Goal: Task Accomplishment & Management: Manage account settings

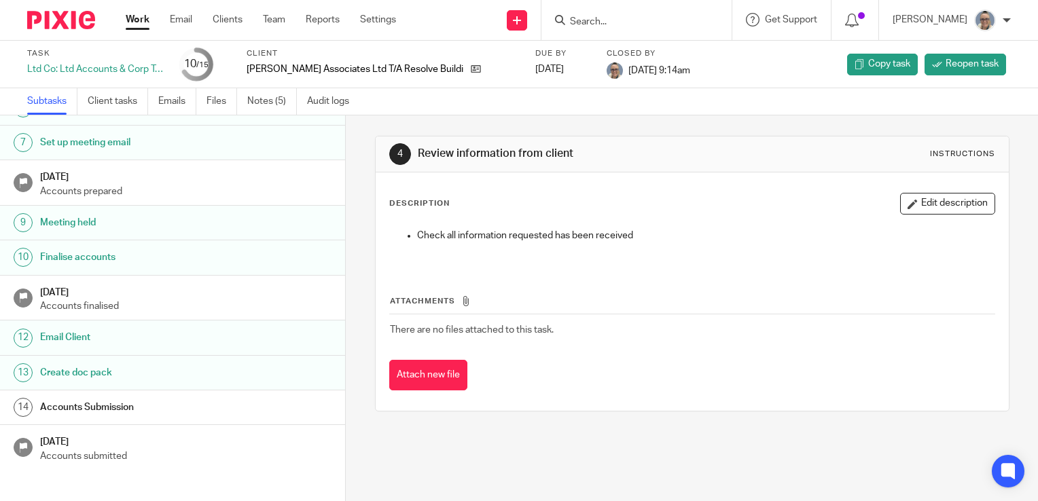
scroll to position [231, 0]
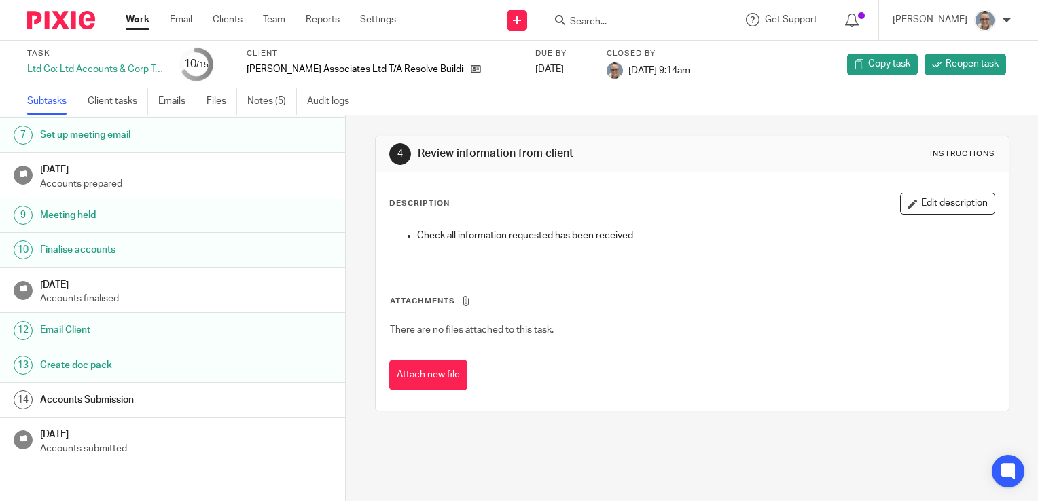
click at [131, 15] on link "Work" at bounding box center [138, 20] width 24 height 14
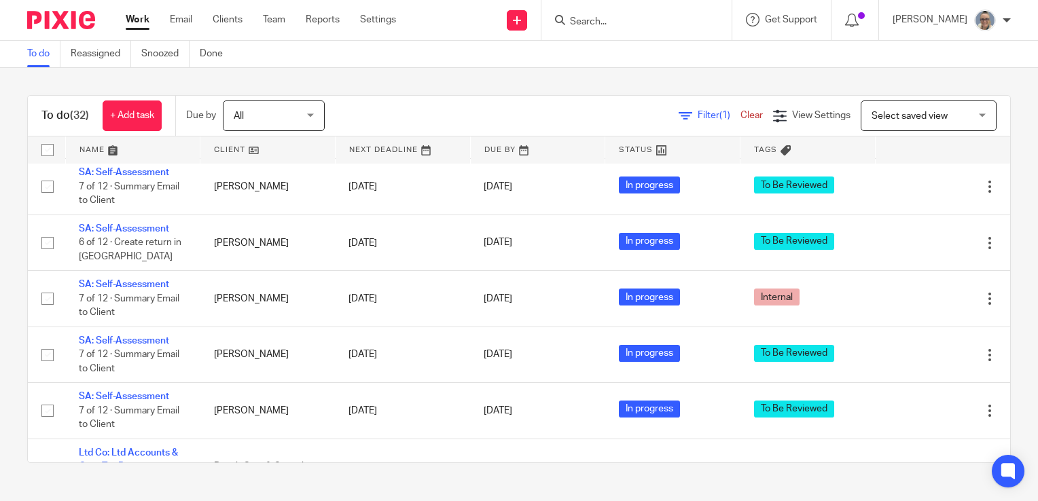
scroll to position [1658, 0]
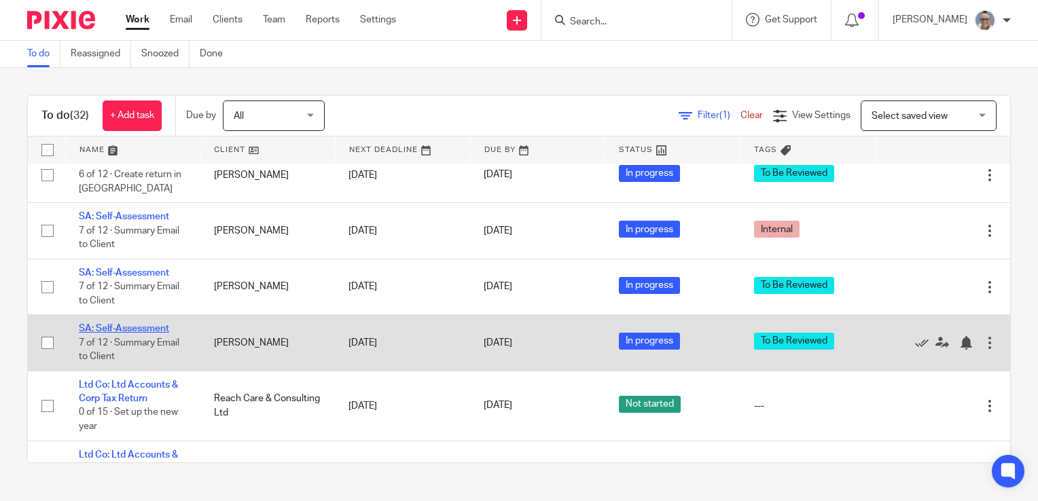
click at [113, 334] on link "SA: Self-Assessment" at bounding box center [124, 329] width 90 height 10
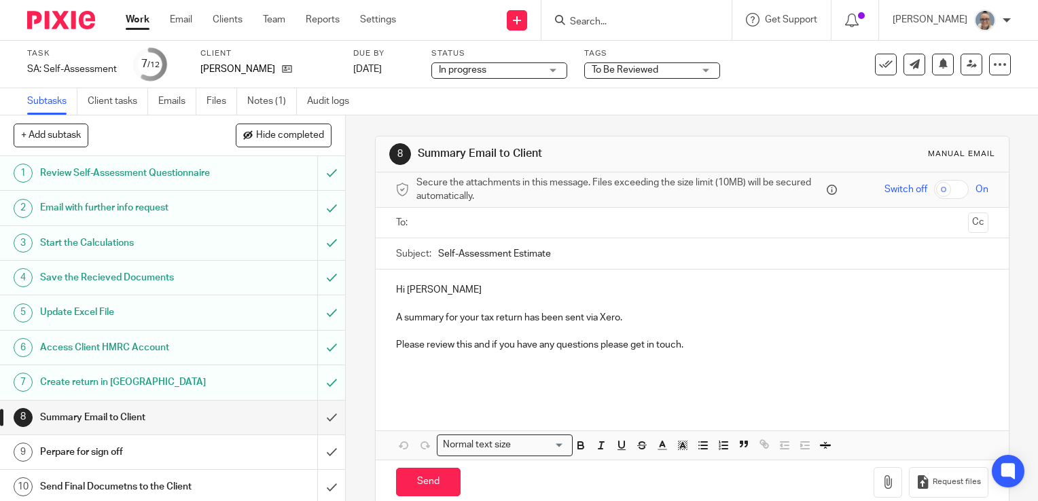
click at [699, 71] on div "To Be Reviewed" at bounding box center [652, 71] width 136 height 16
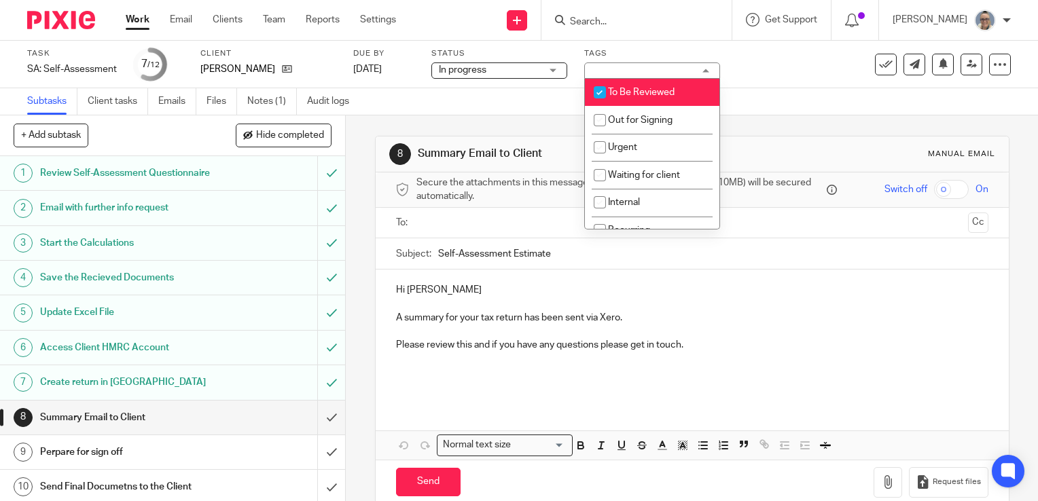
click at [630, 88] on span "To Be Reviewed" at bounding box center [641, 93] width 67 height 10
checkbox input "false"
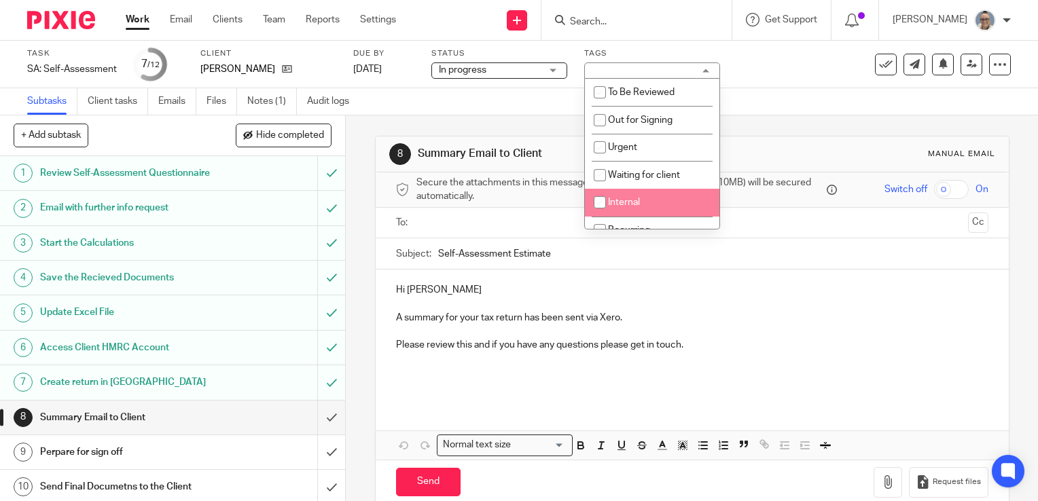
click at [596, 197] on input "checkbox" at bounding box center [600, 203] width 26 height 26
checkbox input "true"
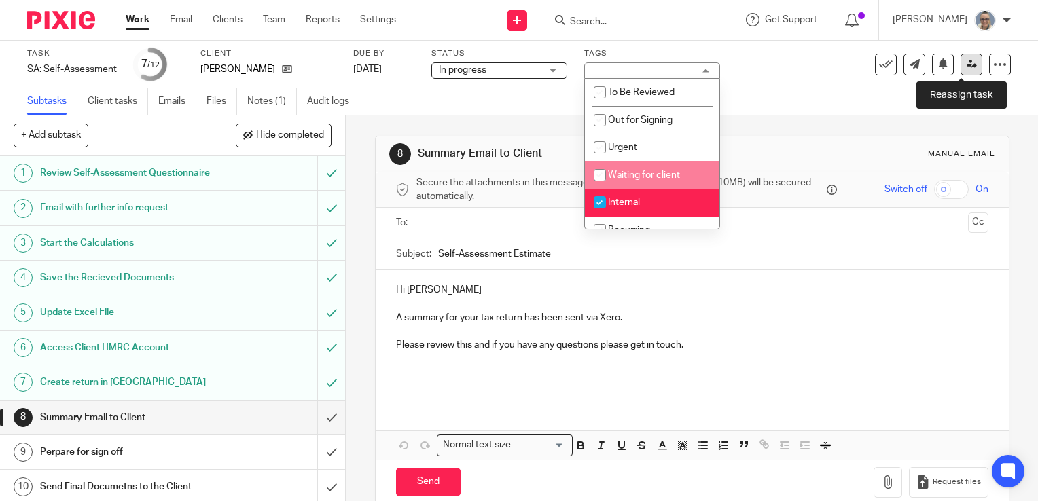
click at [961, 60] on link at bounding box center [972, 65] width 22 height 22
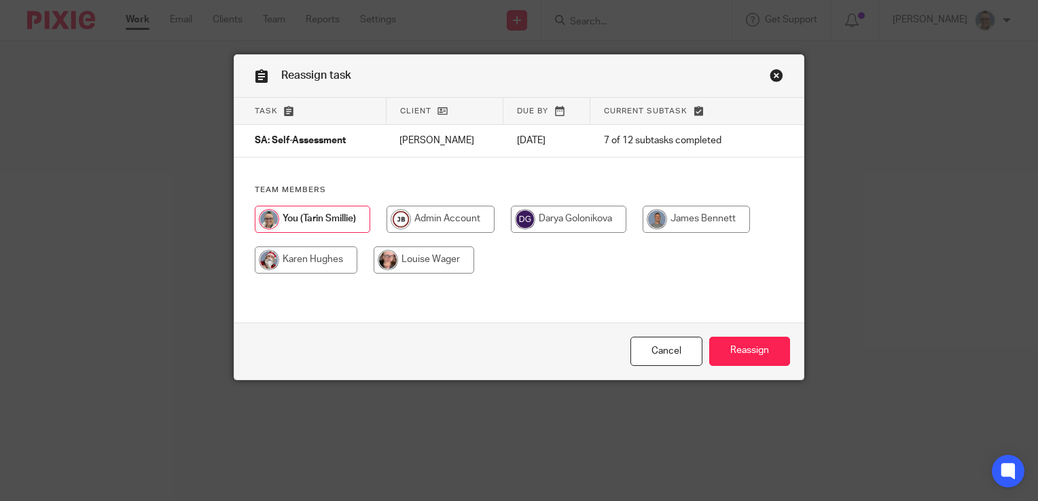
click at [567, 218] on input "radio" at bounding box center [568, 219] width 115 height 27
radio input "true"
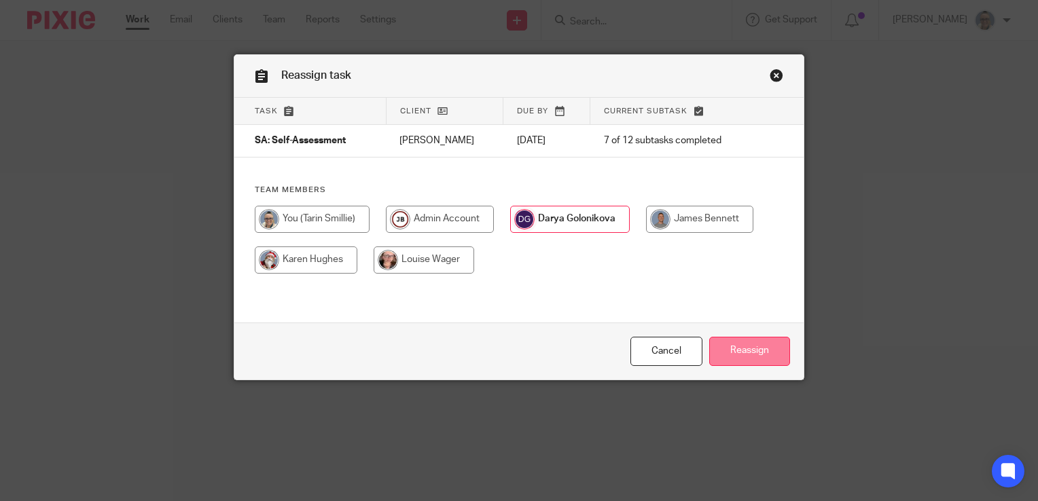
click at [732, 346] on input "Reassign" at bounding box center [749, 351] width 81 height 29
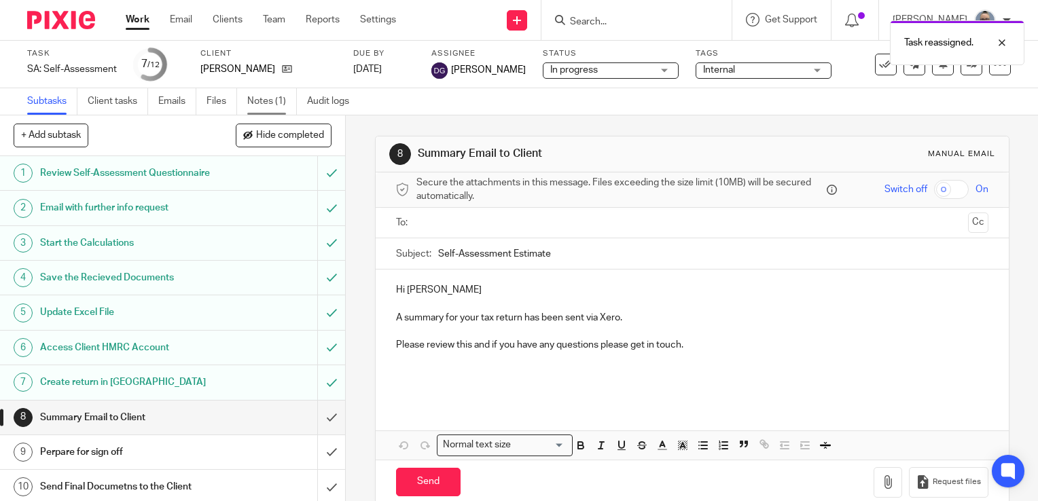
click at [280, 105] on link "Notes (1)" at bounding box center [272, 101] width 50 height 26
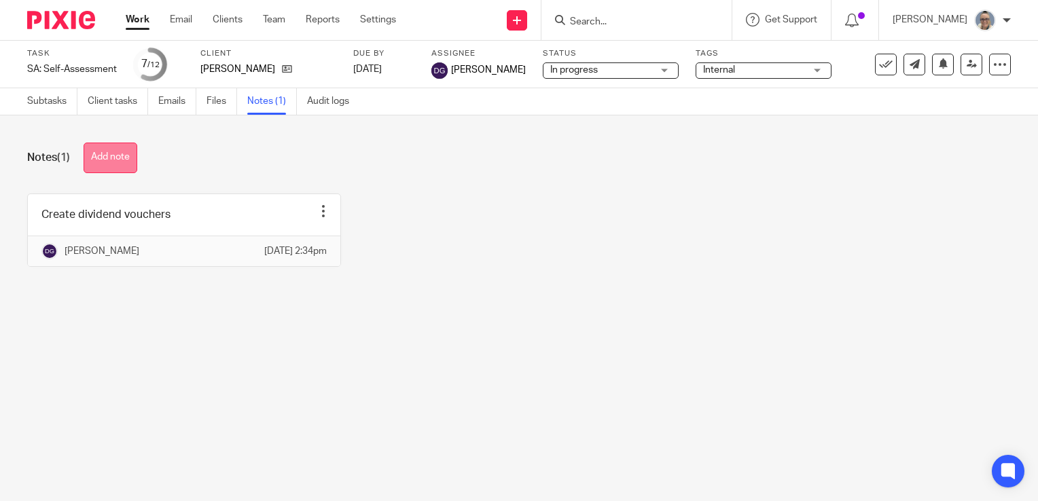
click at [133, 158] on button "Add note" at bounding box center [111, 158] width 54 height 31
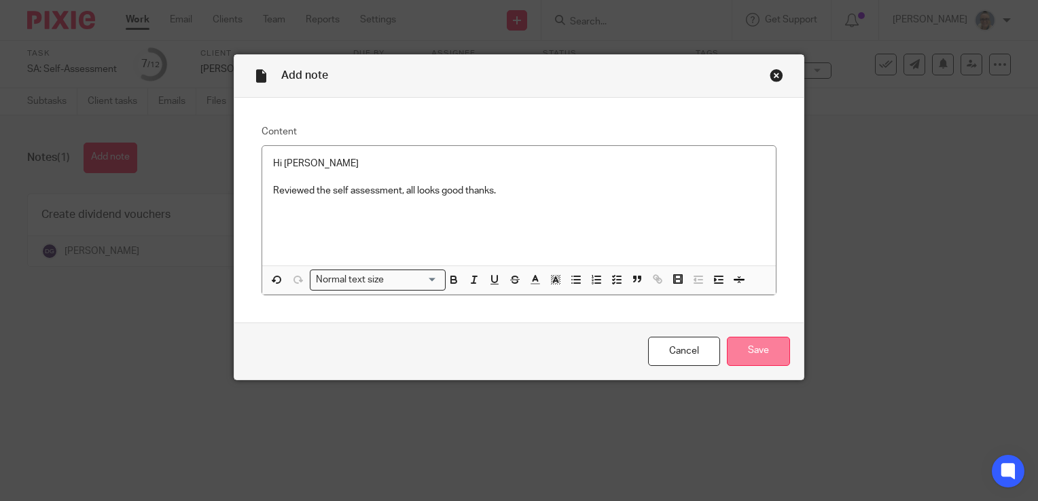
click at [737, 344] on input "Save" at bounding box center [758, 351] width 63 height 29
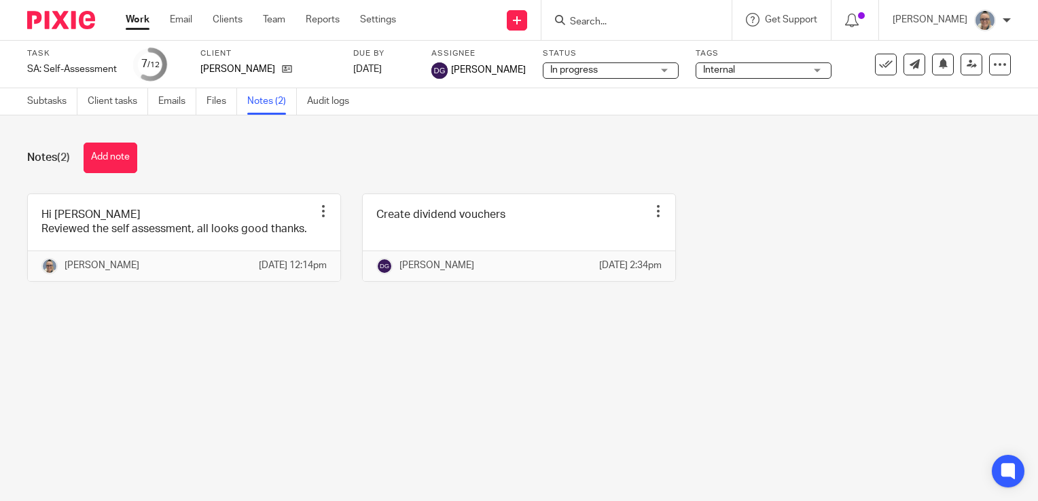
click at [138, 18] on link "Work" at bounding box center [138, 20] width 24 height 14
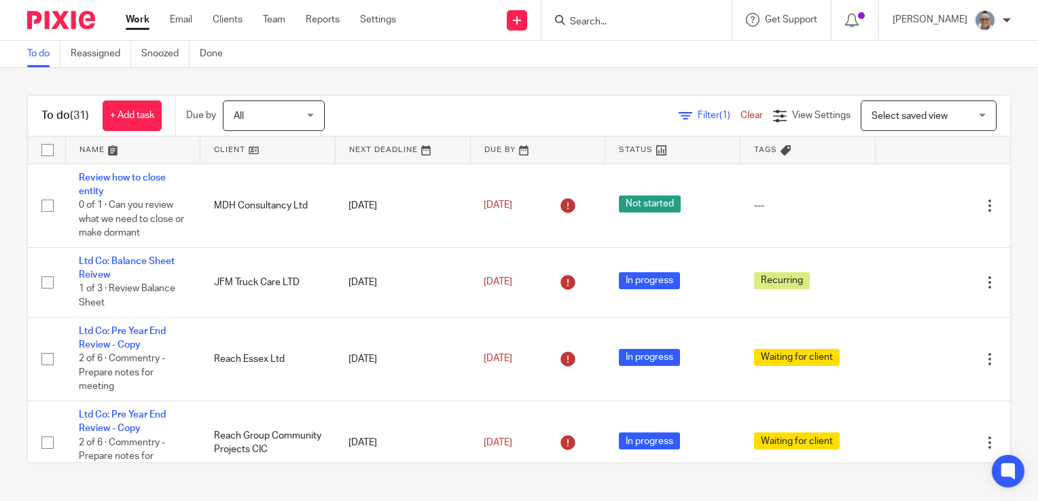
click at [361, 144] on link at bounding box center [403, 150] width 135 height 27
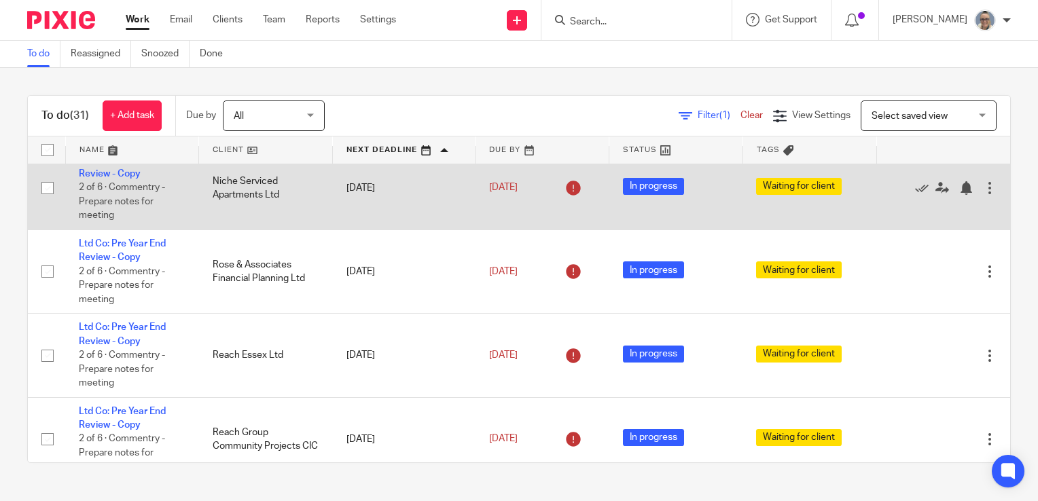
scroll to position [204, 0]
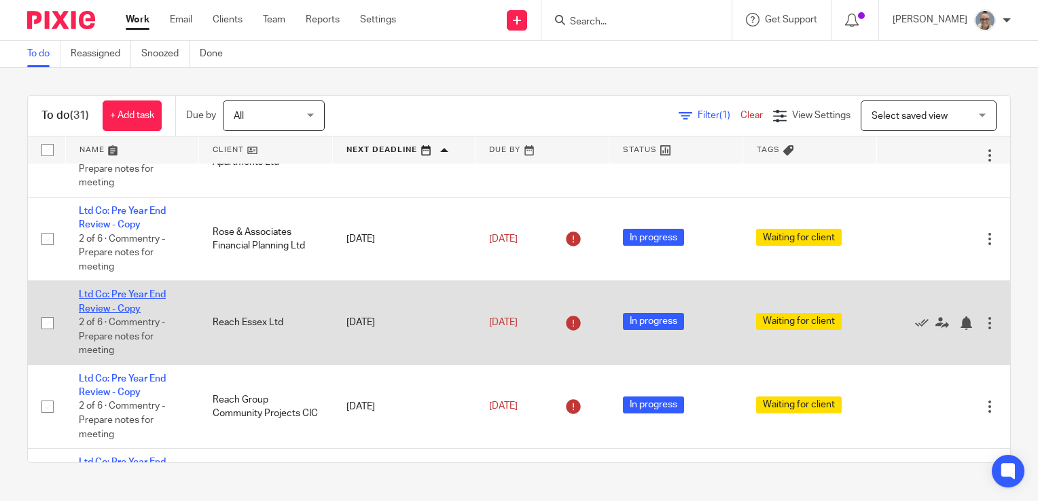
click at [140, 298] on link "Ltd Co: Pre Year End Review - Copy" at bounding box center [122, 301] width 87 height 23
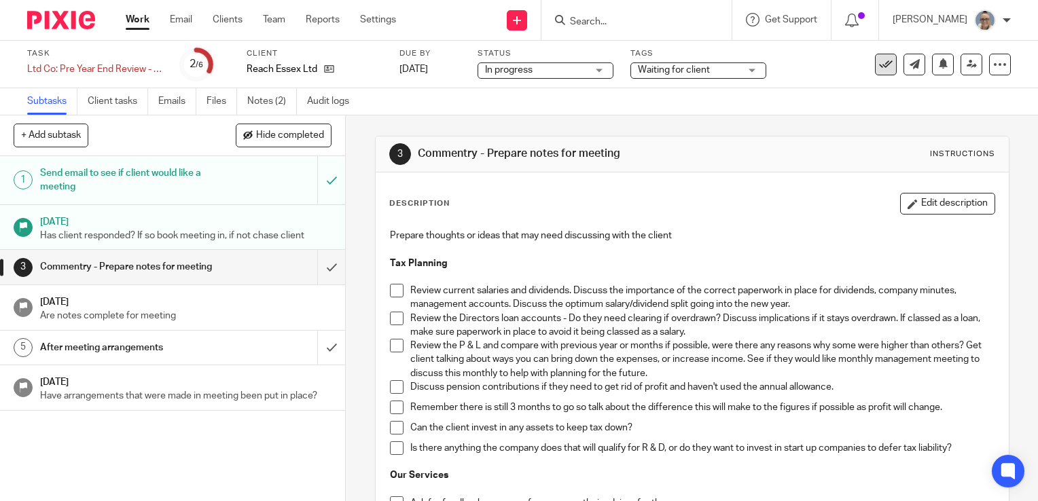
click at [882, 64] on icon at bounding box center [886, 65] width 14 height 14
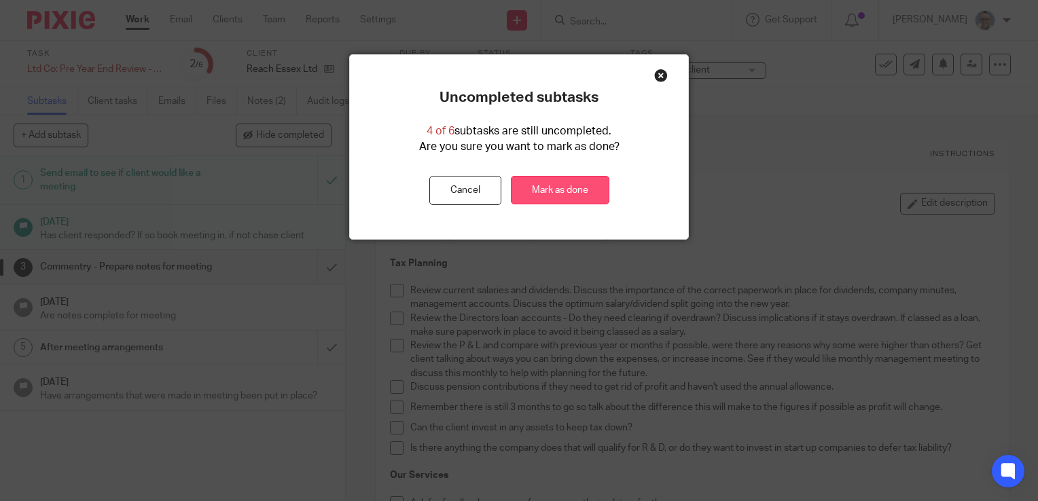
click at [567, 190] on link "Mark as done" at bounding box center [560, 190] width 99 height 29
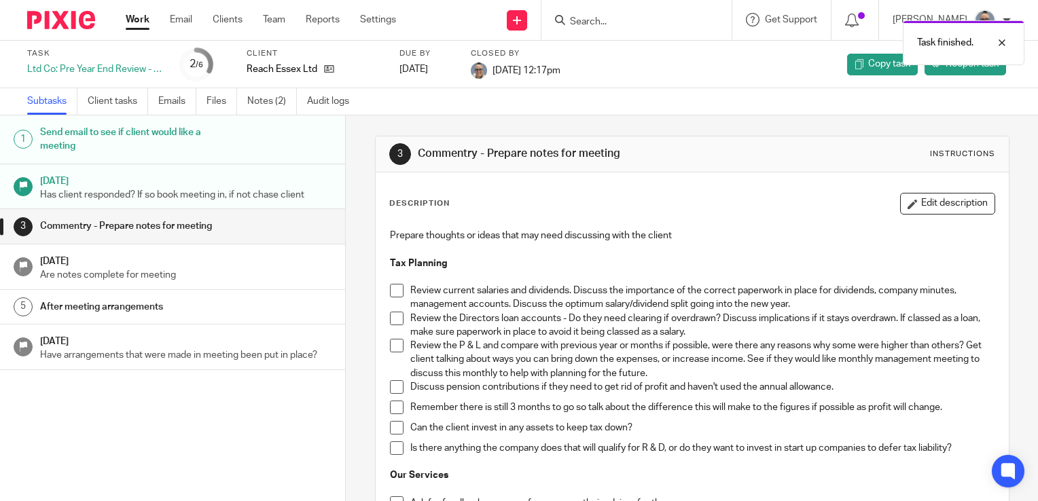
click at [141, 26] on link "Work" at bounding box center [138, 20] width 24 height 14
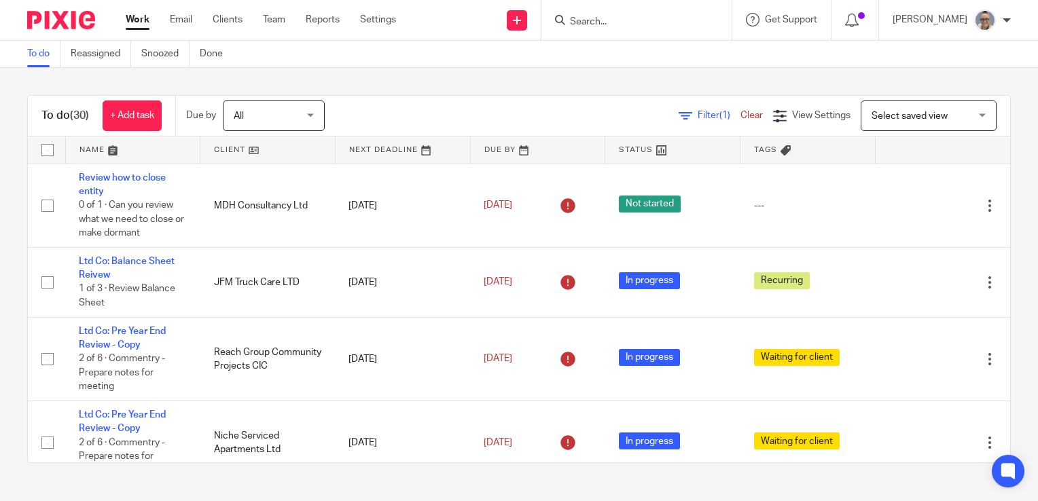
click at [359, 148] on link at bounding box center [403, 150] width 135 height 27
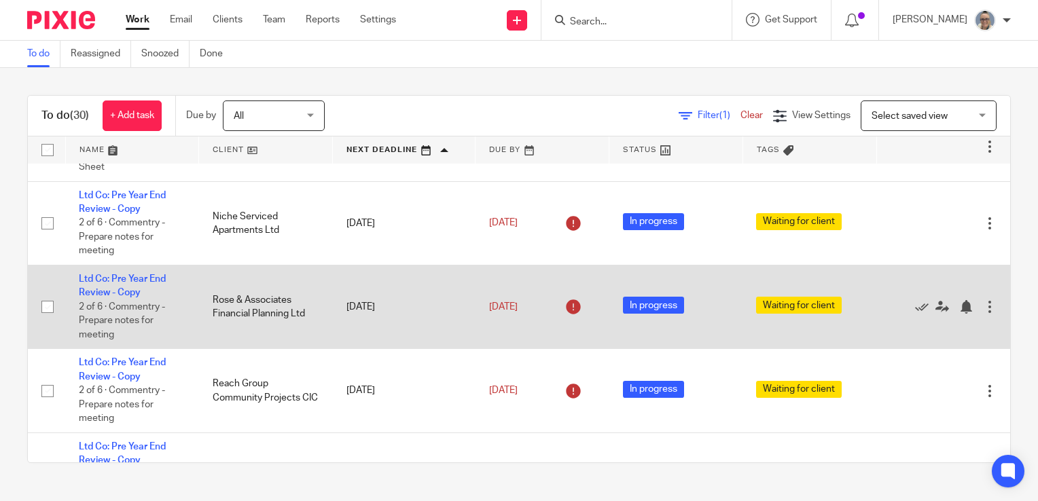
scroll to position [204, 0]
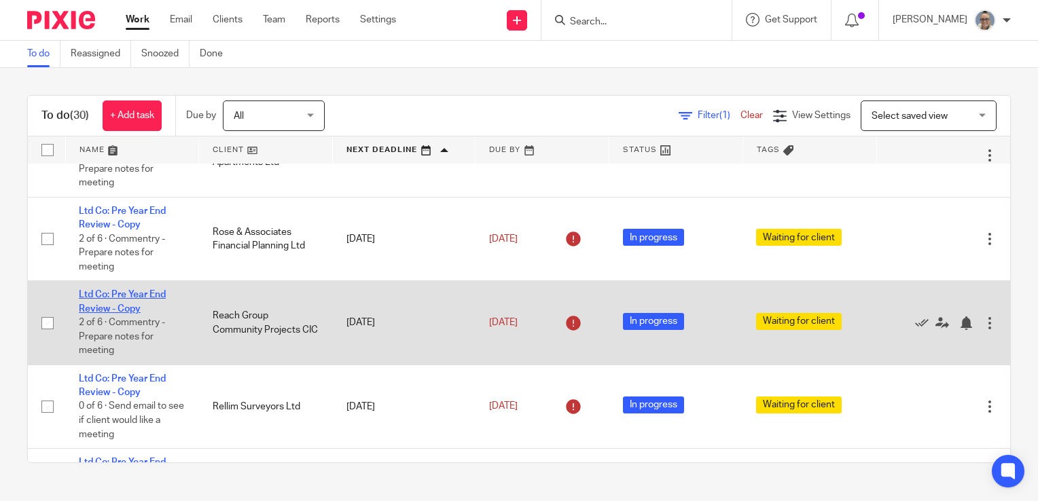
click at [155, 298] on link "Ltd Co: Pre Year End Review - Copy" at bounding box center [122, 301] width 87 height 23
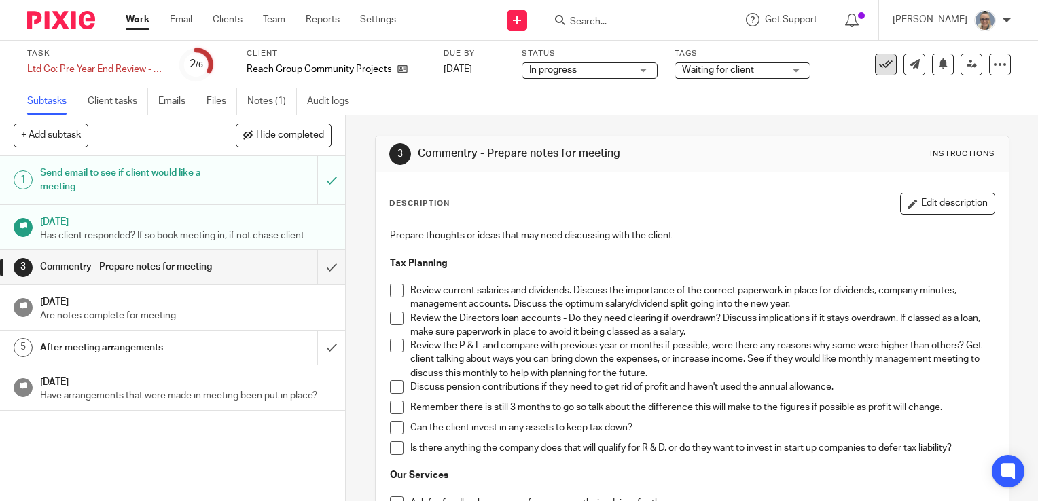
click at [880, 69] on icon at bounding box center [886, 65] width 14 height 14
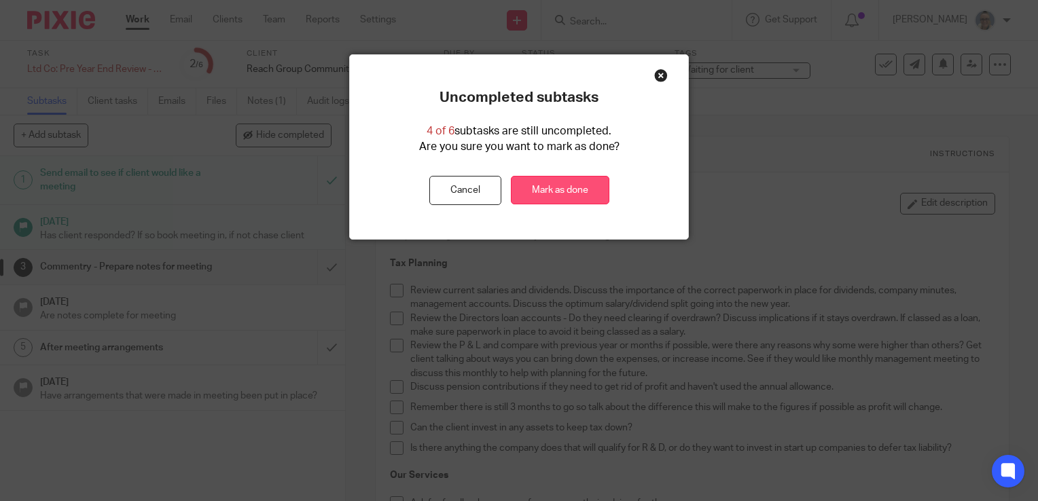
click at [537, 186] on link "Mark as done" at bounding box center [560, 190] width 99 height 29
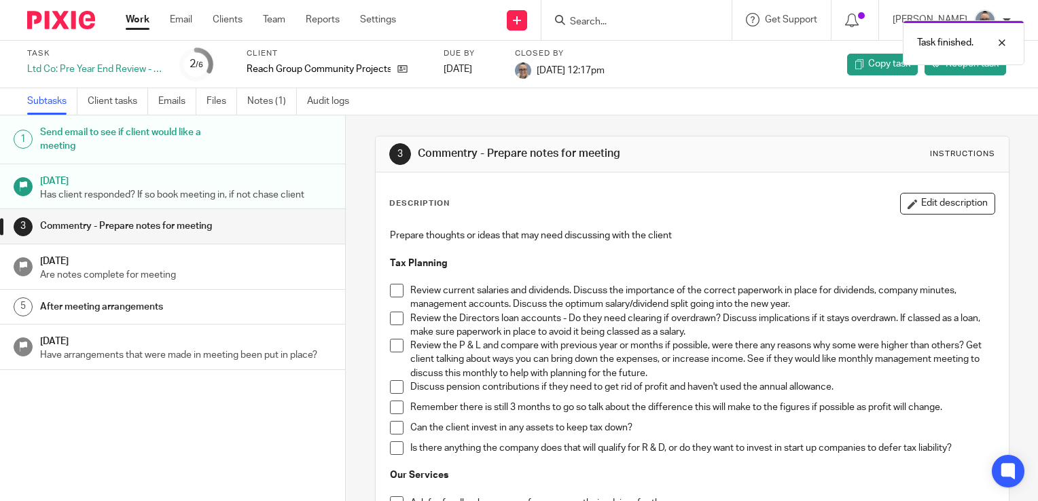
click at [134, 20] on link "Work" at bounding box center [138, 20] width 24 height 14
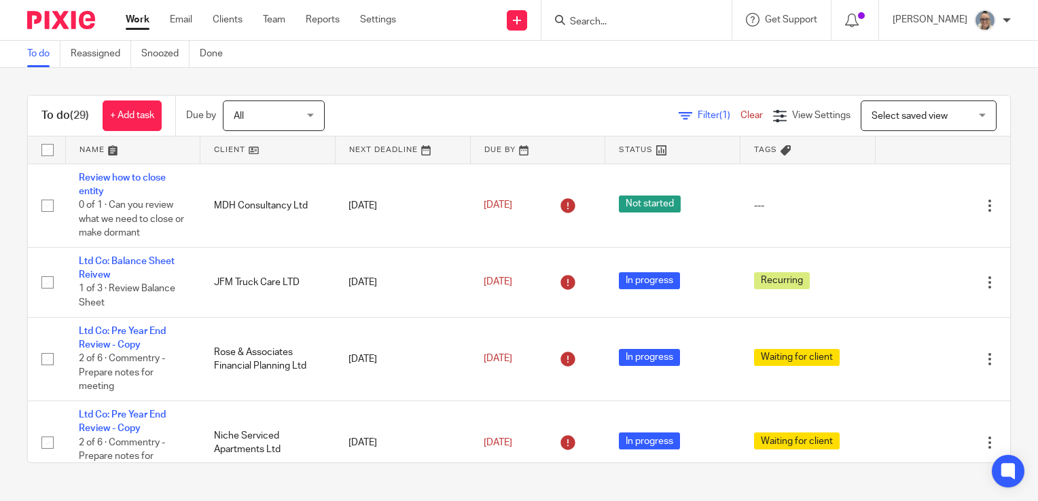
click at [350, 145] on link at bounding box center [403, 150] width 135 height 27
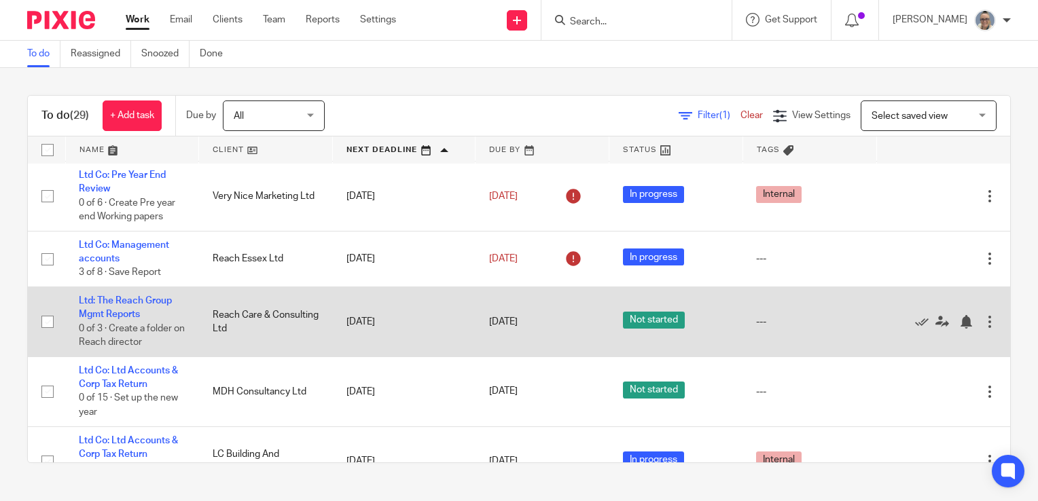
scroll to position [747, 0]
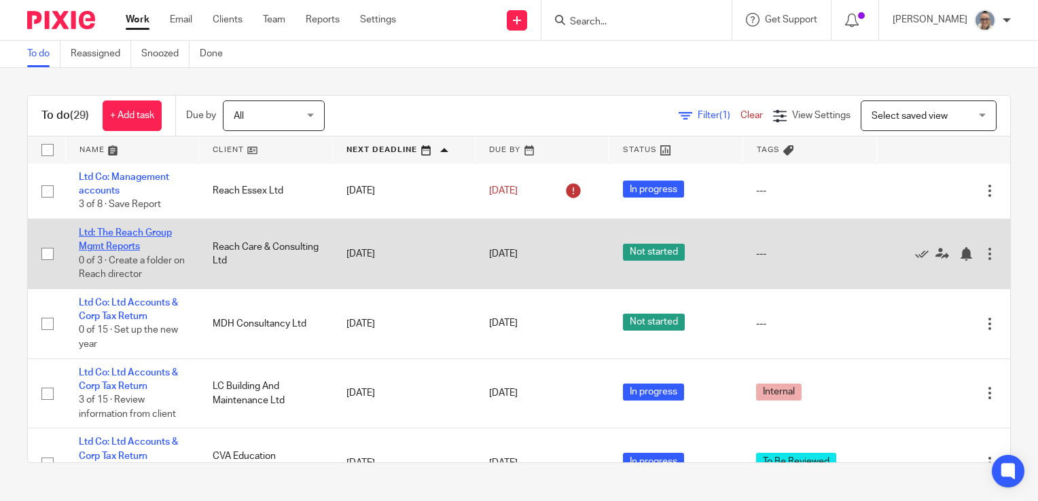
click at [150, 235] on link "Ltd: The Reach Group Mgmt Reports" at bounding box center [125, 239] width 93 height 23
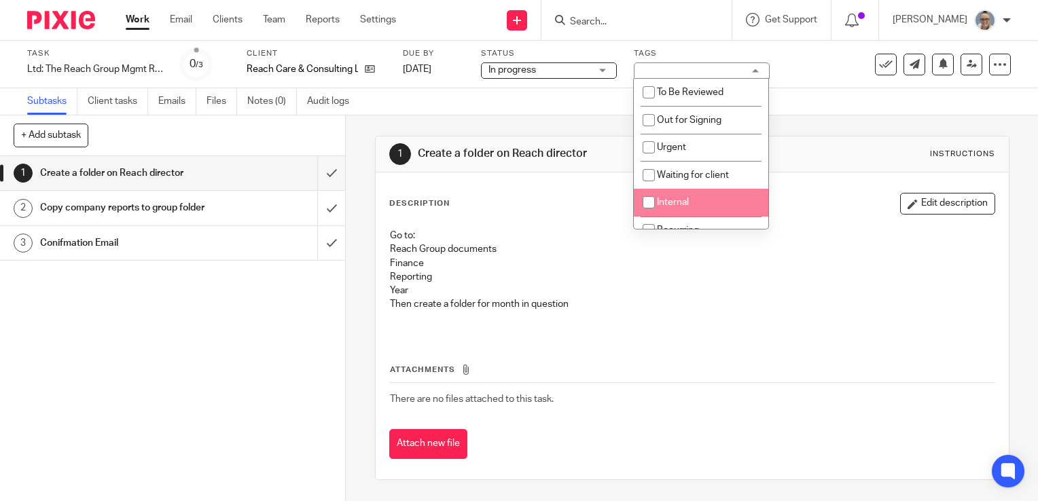
click at [654, 199] on input "checkbox" at bounding box center [649, 203] width 26 height 26
checkbox input "true"
click at [274, 108] on link "Notes (0)" at bounding box center [272, 101] width 50 height 26
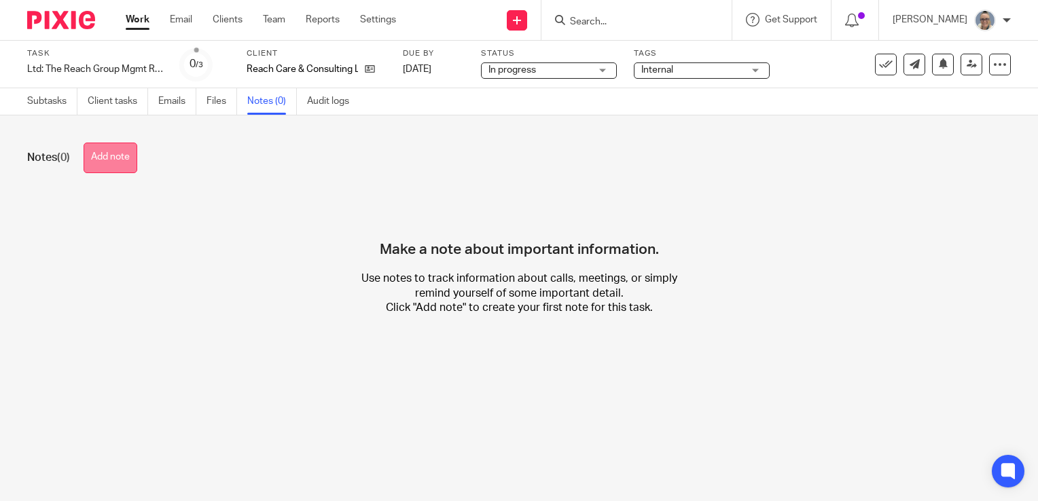
click at [134, 165] on button "Add note" at bounding box center [111, 158] width 54 height 31
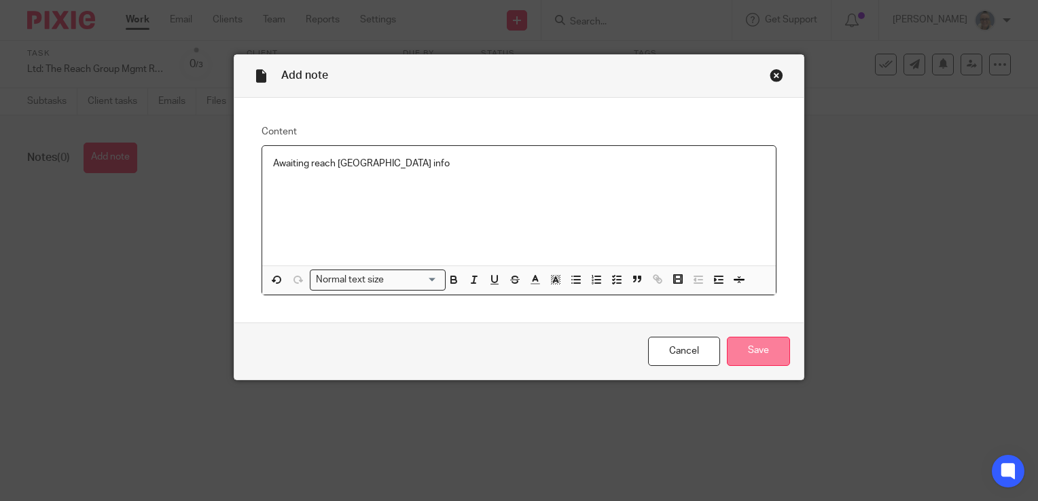
click at [758, 357] on input "Save" at bounding box center [758, 351] width 63 height 29
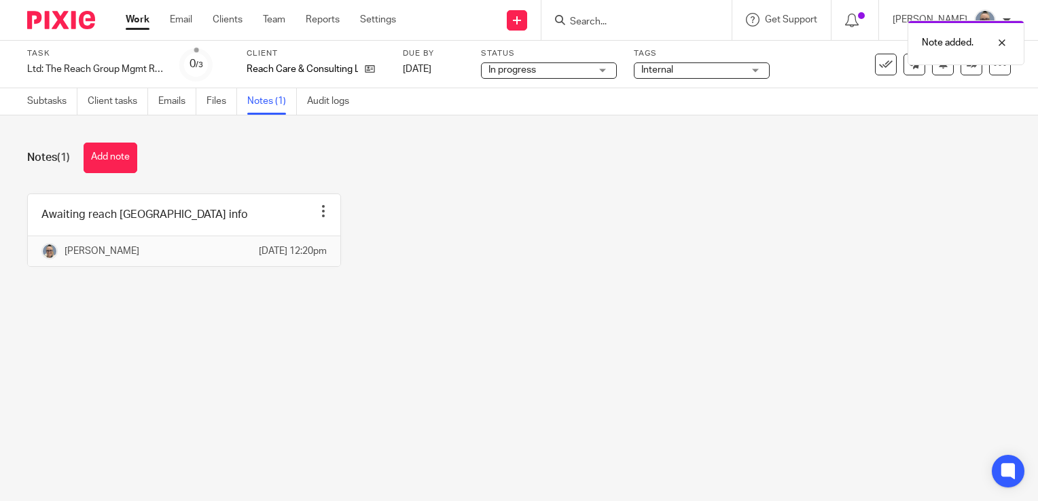
click at [135, 20] on link "Work" at bounding box center [138, 20] width 24 height 14
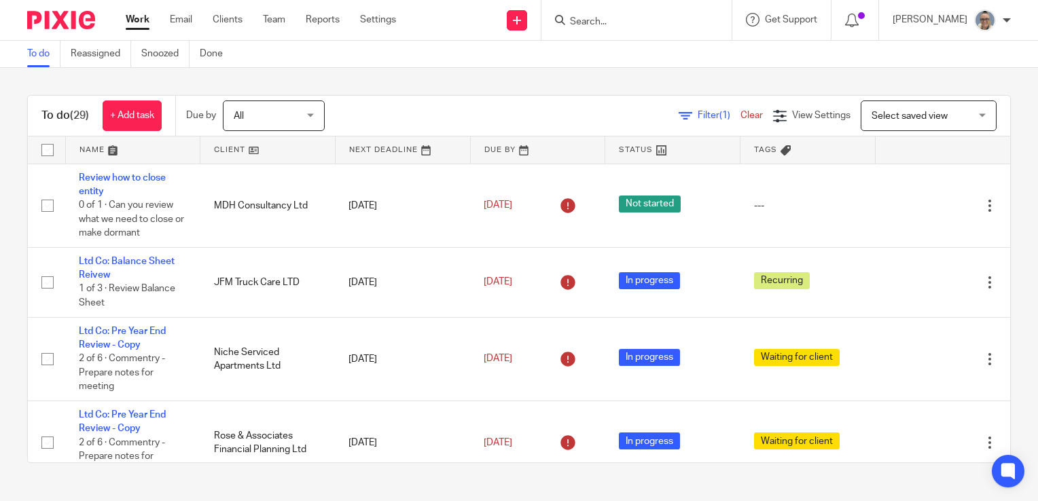
click at [350, 156] on link at bounding box center [403, 150] width 135 height 27
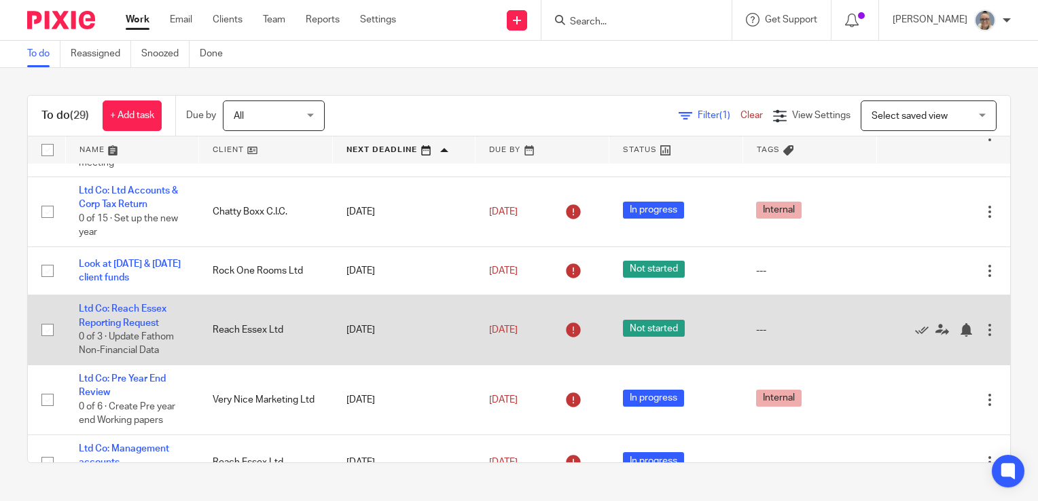
scroll to position [544, 0]
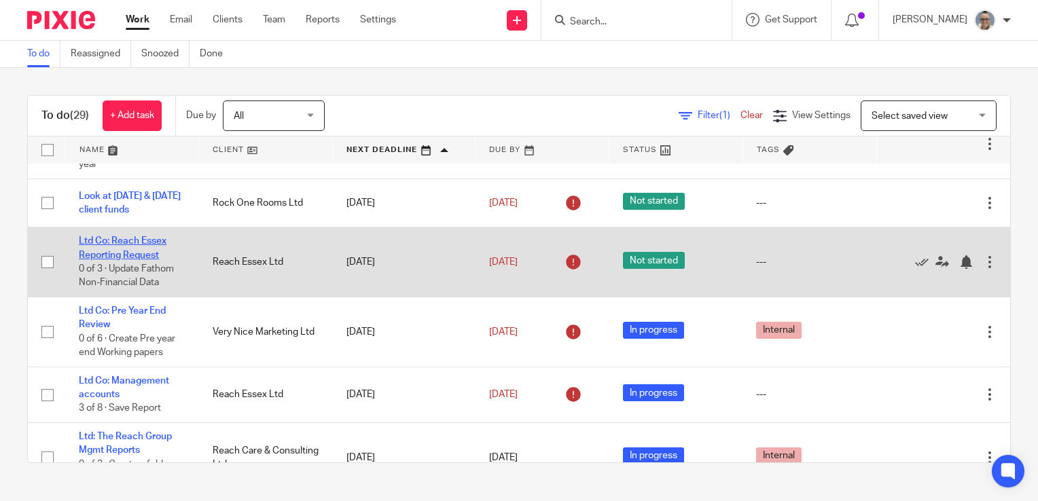
click at [133, 246] on link "Ltd Co: Reach Essex Reporting Request" at bounding box center [123, 247] width 88 height 23
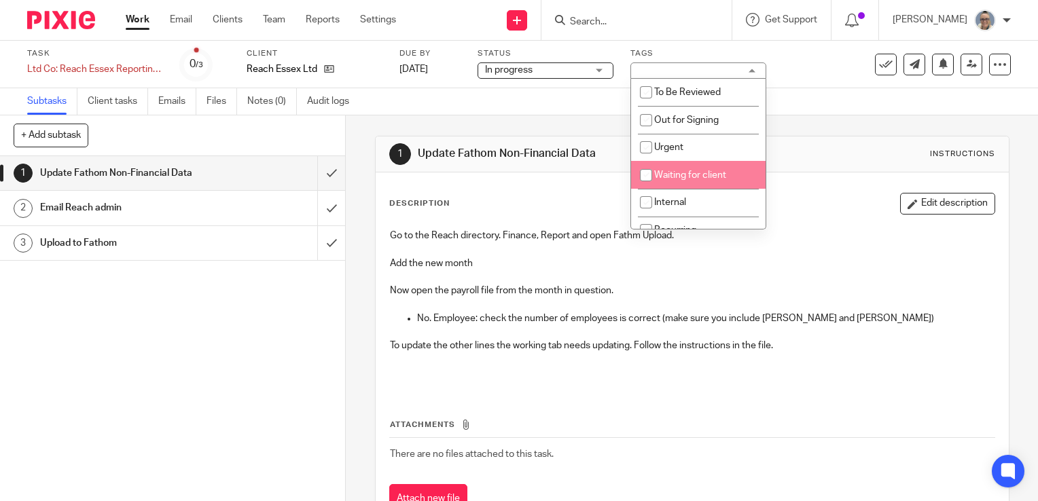
click at [660, 168] on li "Waiting for client" at bounding box center [698, 175] width 135 height 28
checkbox input "true"
click at [257, 105] on link "Notes (0)" at bounding box center [272, 101] width 50 height 26
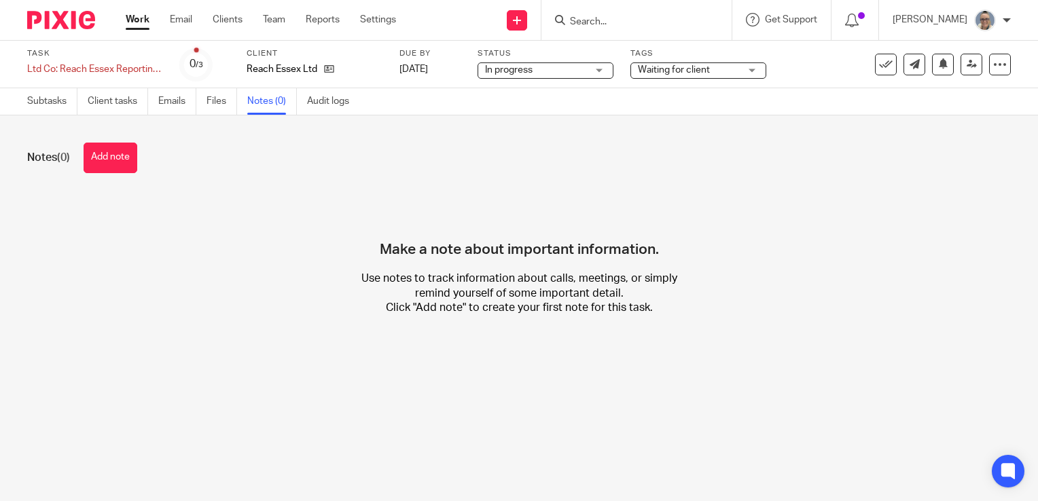
drag, startPoint x: 87, startPoint y: 149, endPoint x: 102, endPoint y: 154, distance: 15.5
click at [92, 151] on button "Add note" at bounding box center [111, 158] width 54 height 31
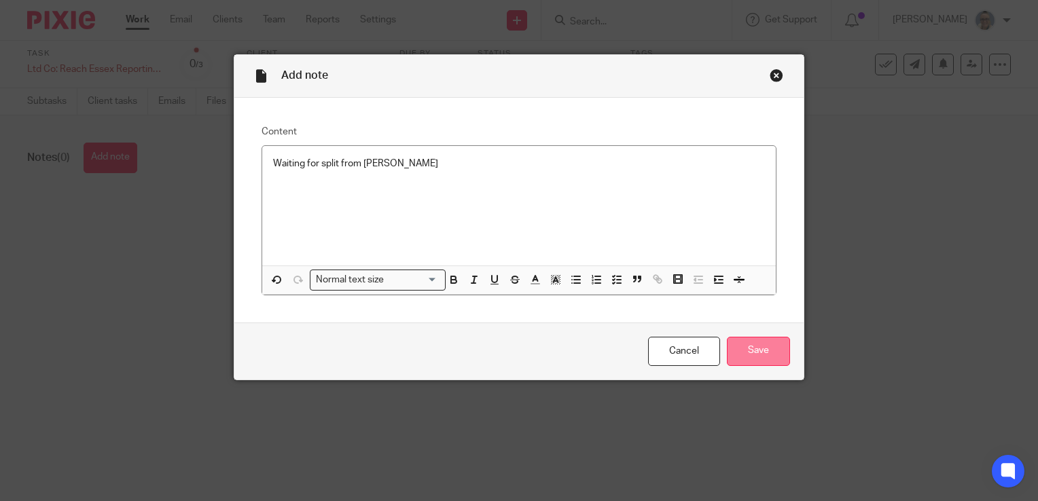
click at [759, 346] on input "Save" at bounding box center [758, 351] width 63 height 29
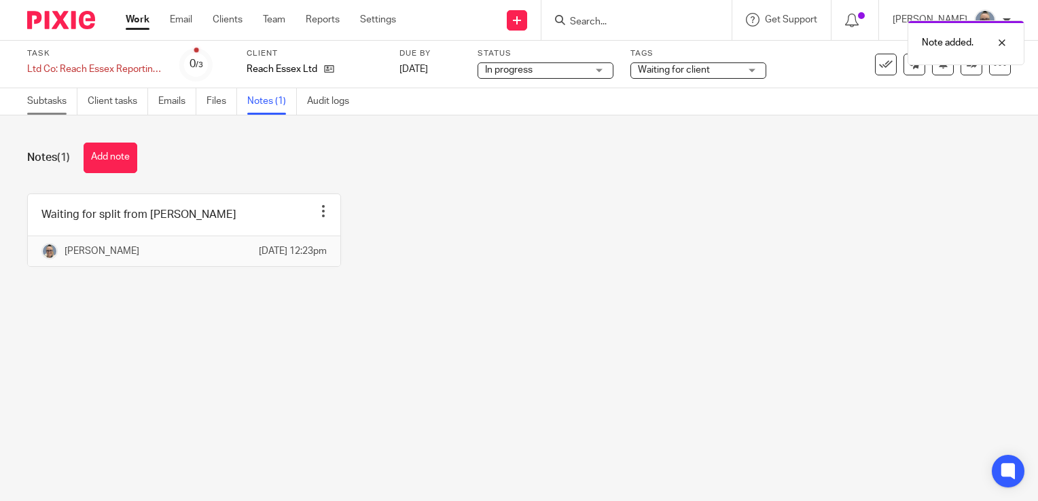
click at [54, 100] on link "Subtasks" at bounding box center [52, 101] width 50 height 26
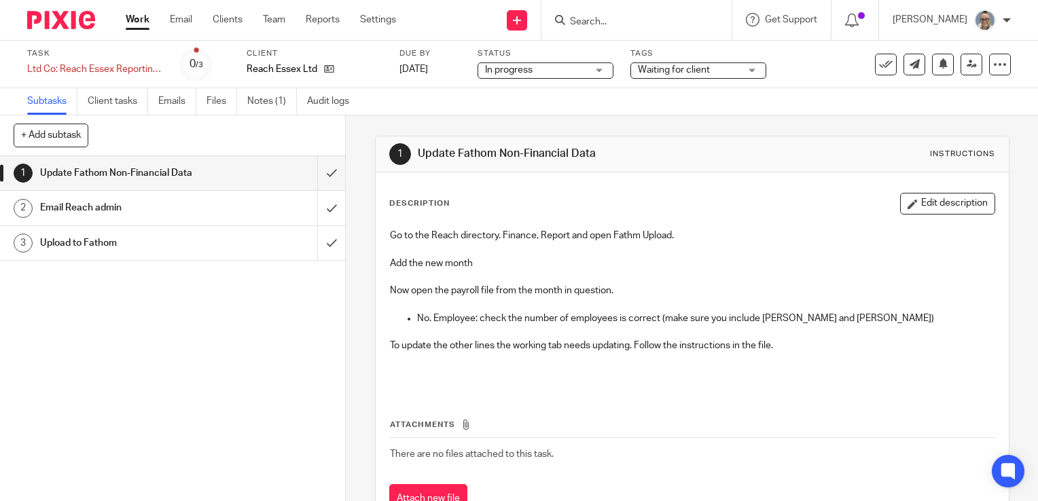
click at [141, 26] on link "Work" at bounding box center [138, 20] width 24 height 14
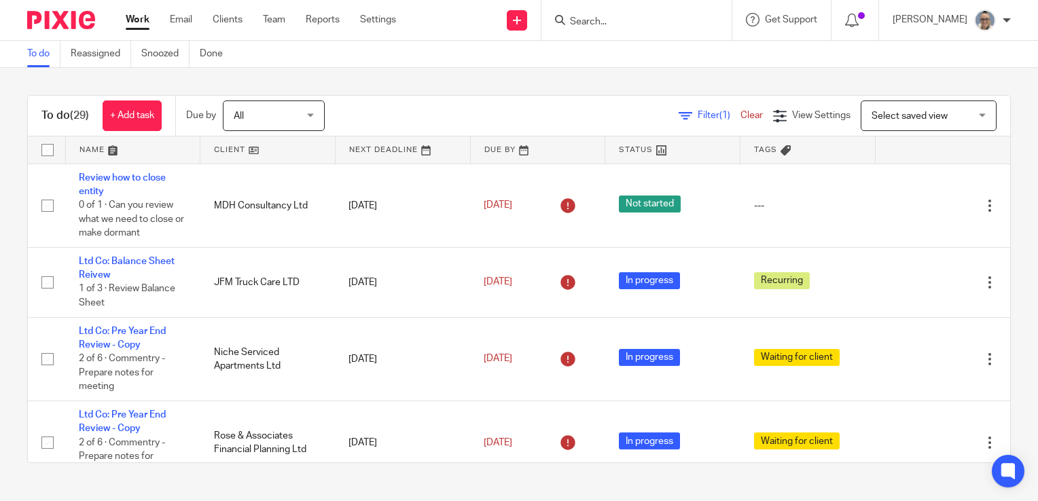
click at [374, 157] on link at bounding box center [403, 150] width 135 height 27
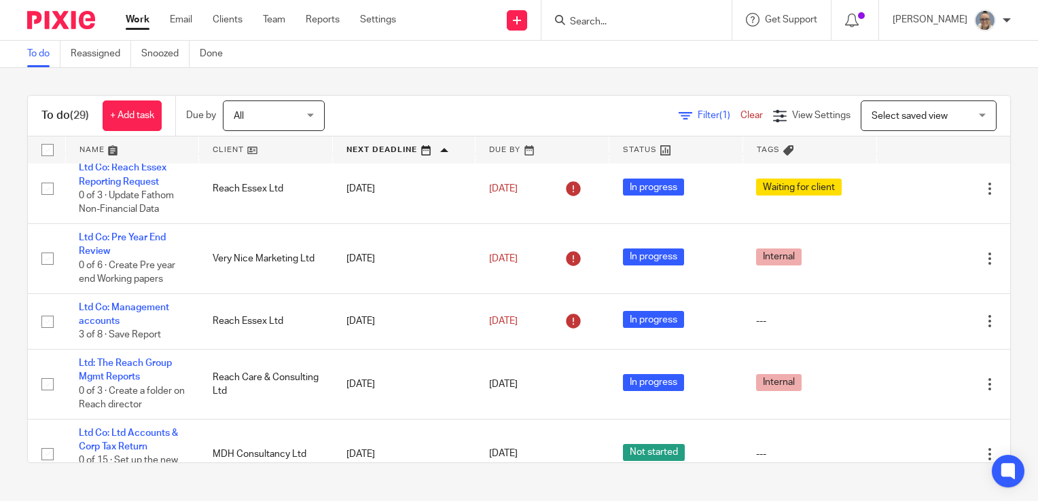
scroll to position [345, 0]
